Goal: Transaction & Acquisition: Purchase product/service

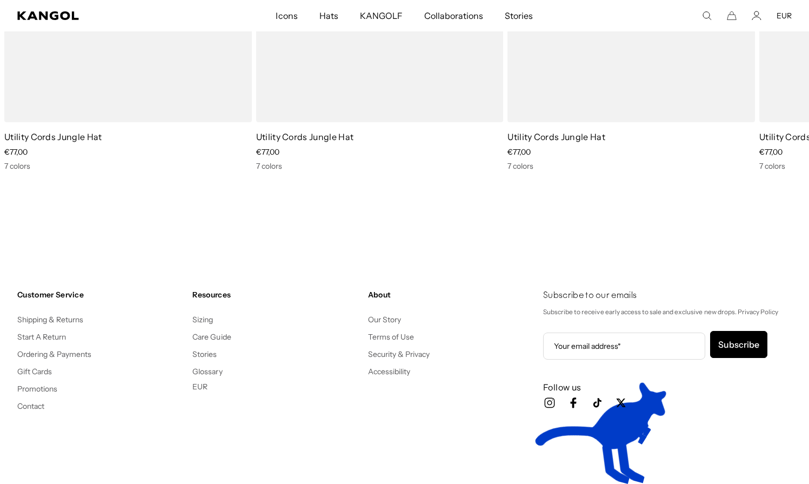
scroll to position [0, 223]
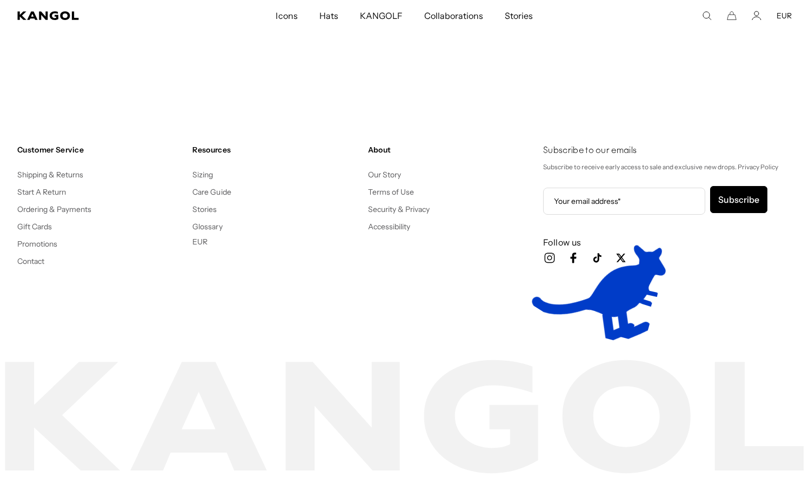
scroll to position [0, 223]
